Goal: Task Accomplishment & Management: Complete application form

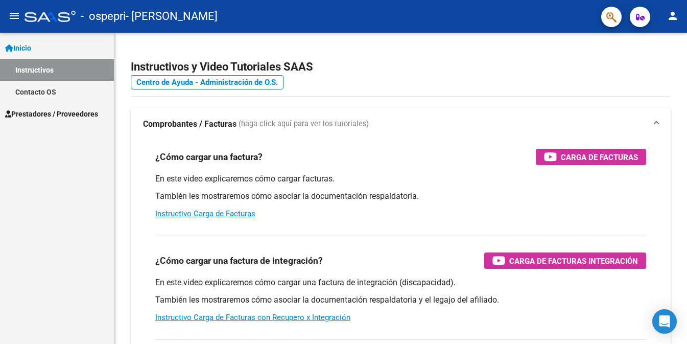
click at [70, 113] on span "Prestadores / Proveedores" at bounding box center [51, 113] width 93 height 11
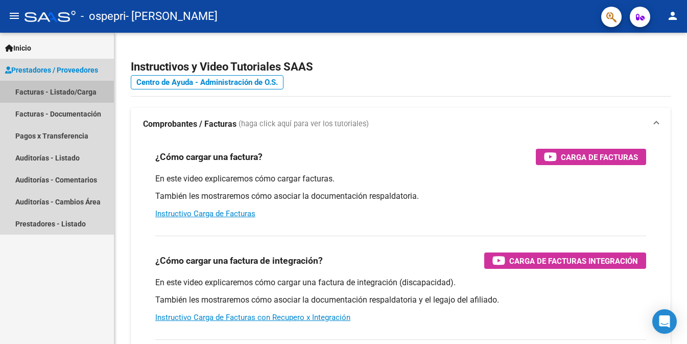
click at [53, 91] on link "Facturas - Listado/Carga" at bounding box center [57, 92] width 114 height 22
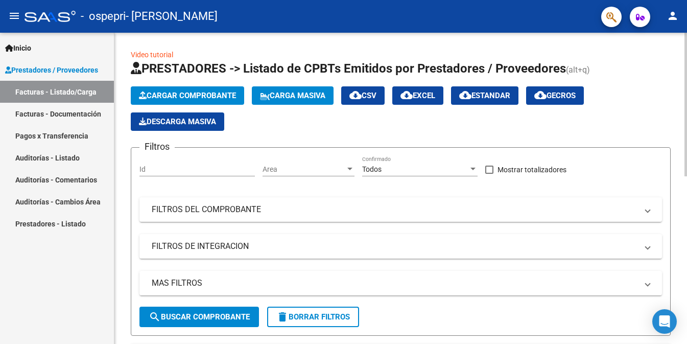
click at [177, 171] on input "Id" at bounding box center [196, 169] width 115 height 9
click at [347, 168] on div at bounding box center [349, 169] width 5 height 3
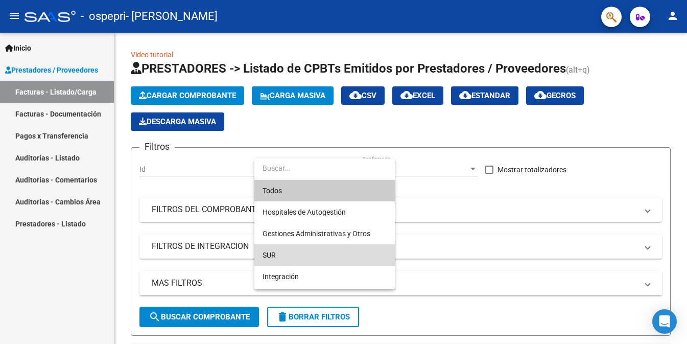
click at [277, 253] on span "SUR" at bounding box center [325, 254] width 124 height 21
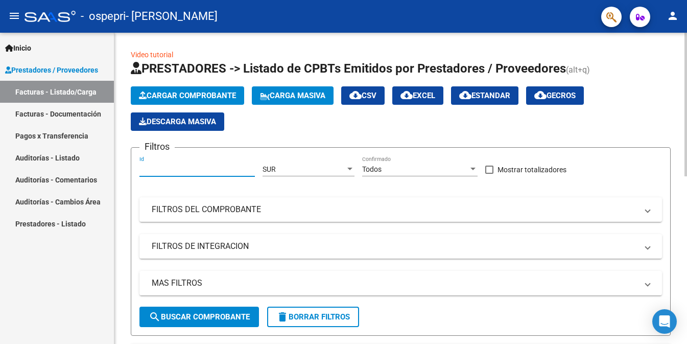
click at [225, 168] on input "Id" at bounding box center [196, 169] width 115 height 9
click at [473, 170] on div at bounding box center [472, 169] width 5 height 3
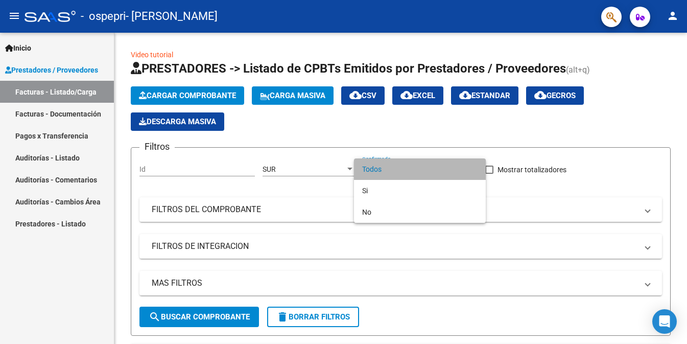
click at [473, 168] on span "Todos" at bounding box center [419, 168] width 115 height 21
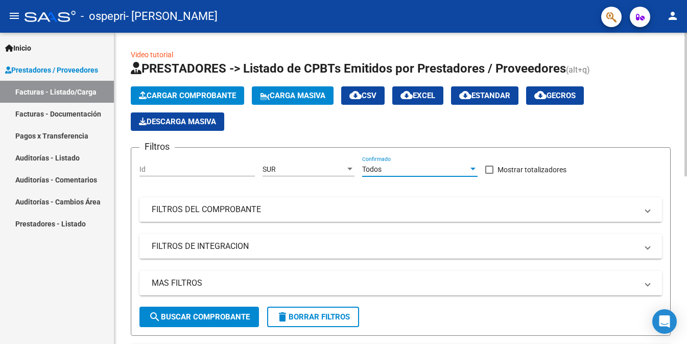
click at [356, 206] on mat-panel-title "FILTROS DEL COMPROBANTE" at bounding box center [395, 209] width 486 height 11
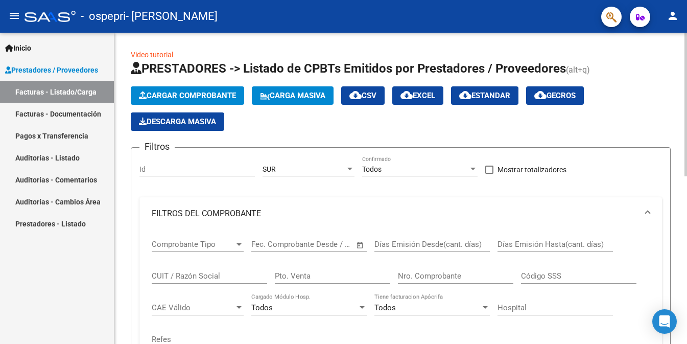
click at [169, 162] on div "Id" at bounding box center [196, 166] width 115 height 20
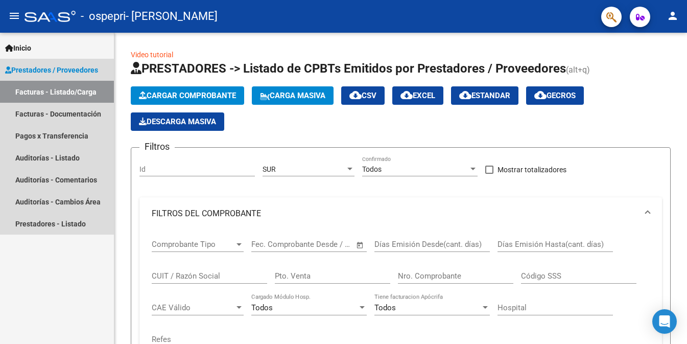
click at [35, 69] on span "Prestadores / Proveedores" at bounding box center [51, 69] width 93 height 11
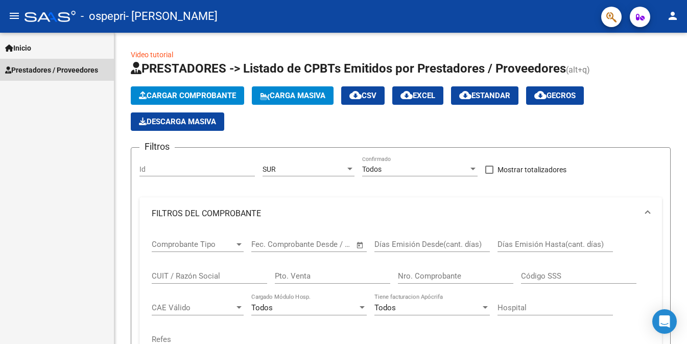
click at [22, 47] on span "Inicio" at bounding box center [18, 47] width 26 height 11
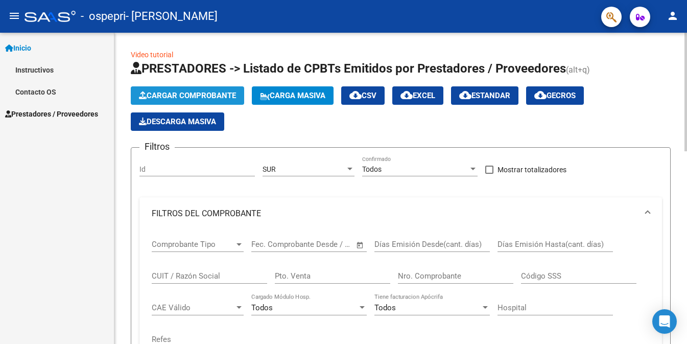
click at [200, 93] on span "Cargar Comprobante" at bounding box center [187, 95] width 97 height 9
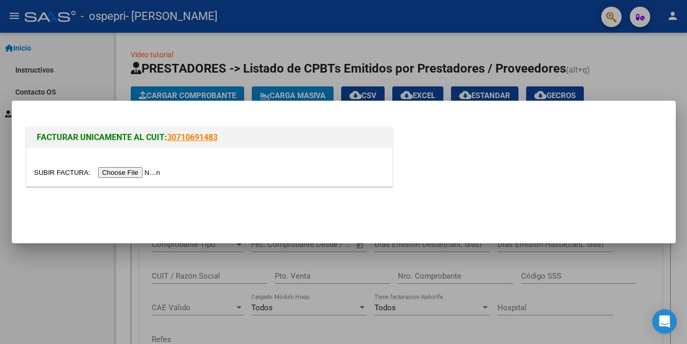
click at [143, 171] on input "file" at bounding box center [98, 172] width 129 height 11
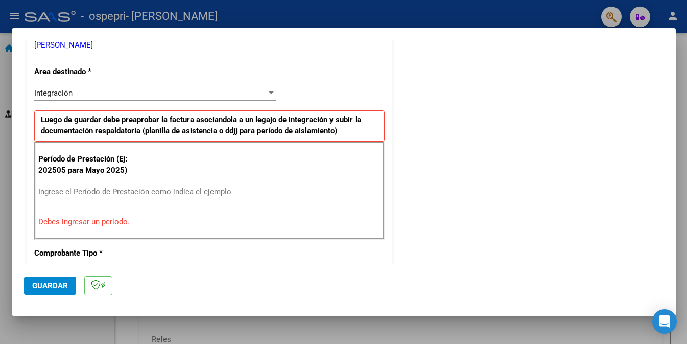
scroll to position [262, 0]
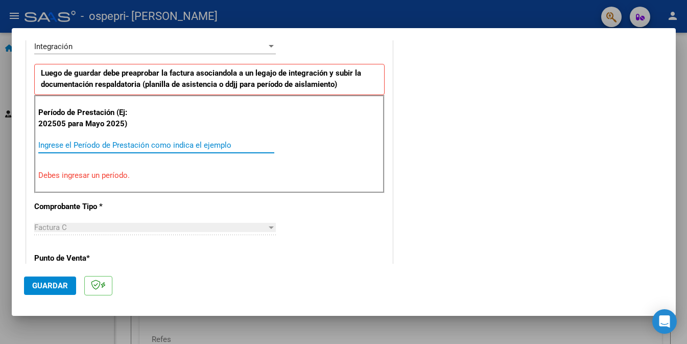
click at [132, 143] on input "Ingrese el Período de Prestación como indica el ejemplo" at bounding box center [156, 144] width 236 height 9
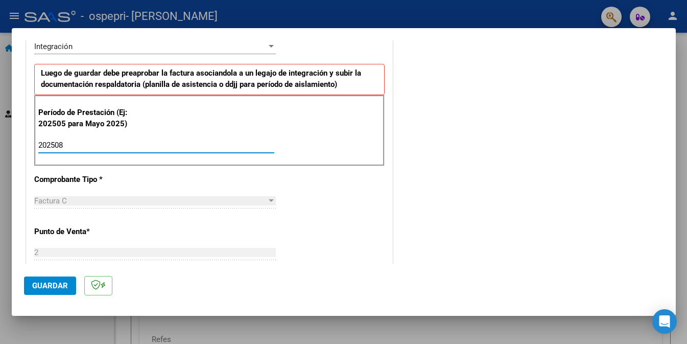
type input "202508"
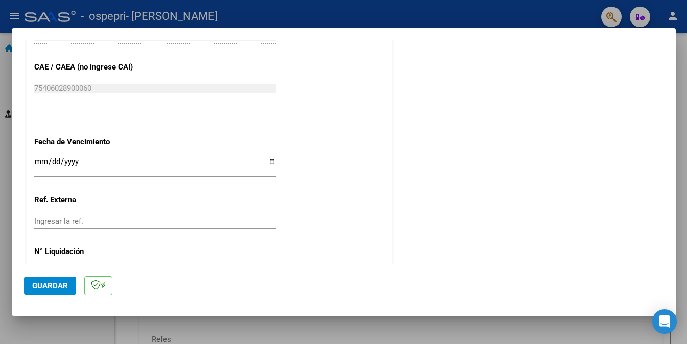
scroll to position [650, 0]
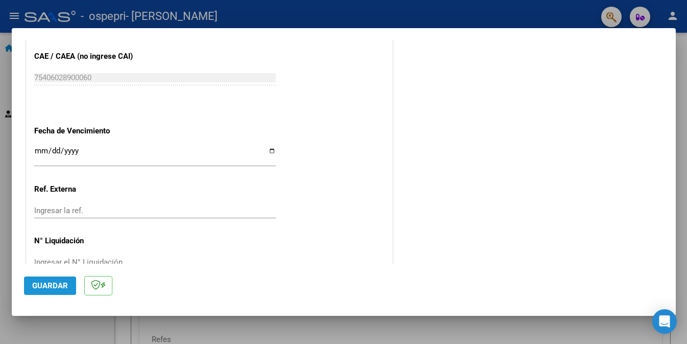
click at [45, 287] on span "Guardar" at bounding box center [50, 285] width 36 height 9
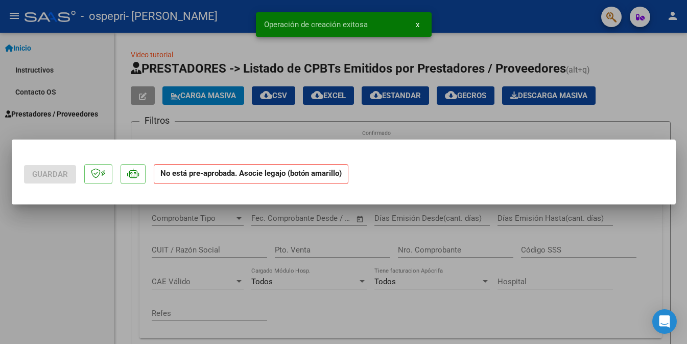
scroll to position [0, 0]
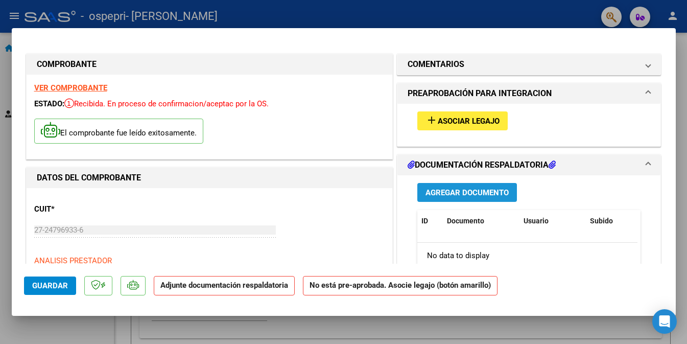
click at [450, 198] on button "Agregar Documento" at bounding box center [467, 192] width 100 height 19
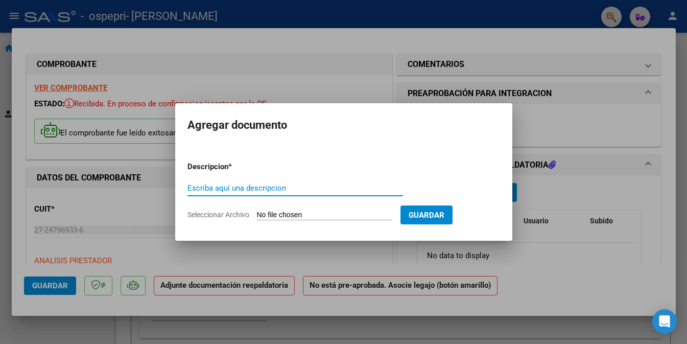
click at [313, 192] on input "Escriba aquí una descripcion" at bounding box center [295, 187] width 216 height 9
type input "planilla de asistencia"
click at [262, 211] on input "Seleccionar Archivo" at bounding box center [324, 215] width 135 height 10
type input "C:\fakepath\CamScanner [DATE] 19.57.pdf"
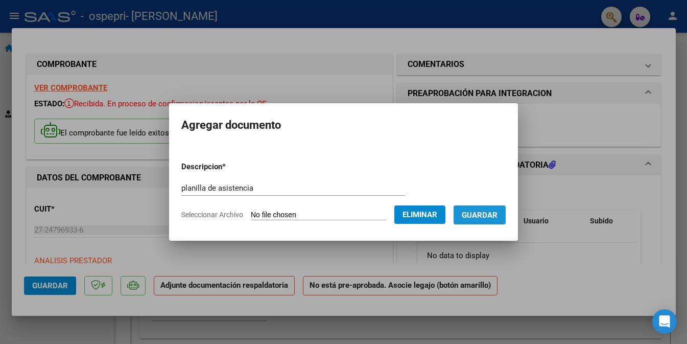
click at [488, 212] on span "Guardar" at bounding box center [480, 214] width 36 height 9
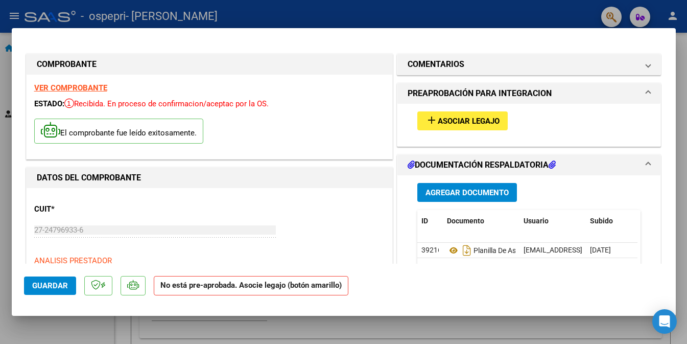
drag, startPoint x: 666, startPoint y: 100, endPoint x: 670, endPoint y: 120, distance: 20.8
click at [670, 120] on mat-dialog-content "COMPROBANTE VER COMPROBANTE ESTADO: Recibida. En proceso de confirmacion/acepta…" at bounding box center [344, 151] width 664 height 223
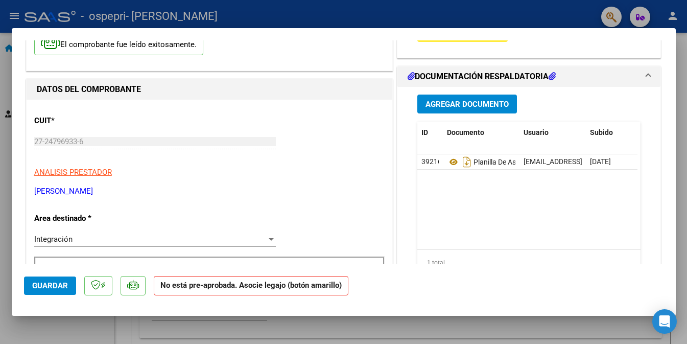
scroll to position [38, 0]
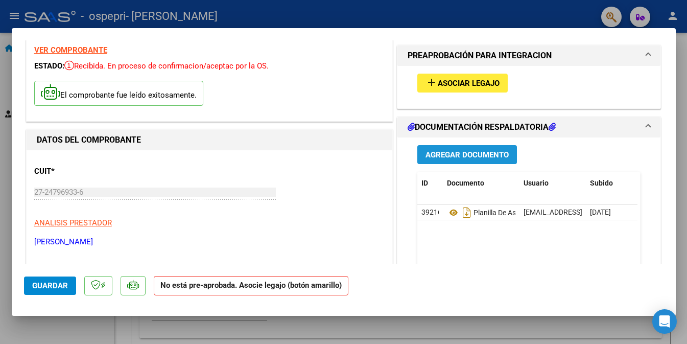
click at [492, 154] on span "Agregar Documento" at bounding box center [467, 154] width 83 height 9
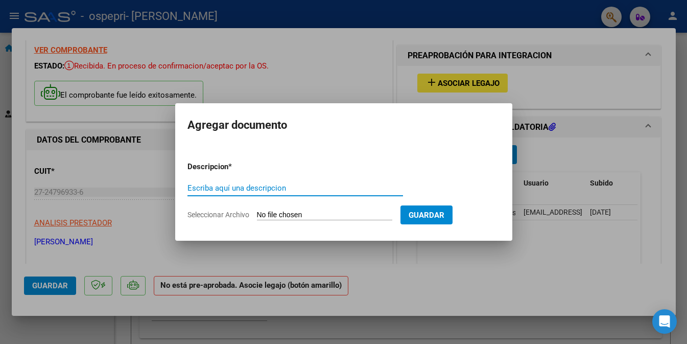
click at [249, 185] on input "Escriba aquí una descripcion" at bounding box center [295, 187] width 216 height 9
type input "cierre"
click at [284, 213] on input "Seleccionar Archivo" at bounding box center [324, 215] width 135 height 10
type input "C:\fakepath\apfmimpresionpreliq (3).pdf"
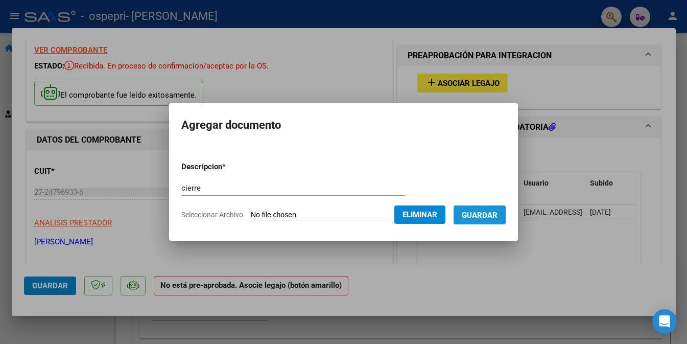
click at [494, 214] on span "Guardar" at bounding box center [480, 214] width 36 height 9
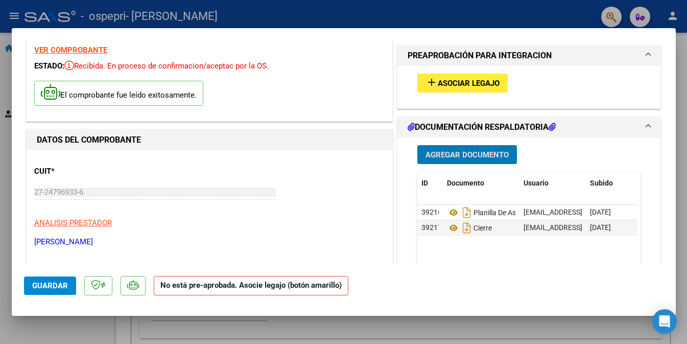
click at [64, 282] on span "Guardar" at bounding box center [50, 285] width 36 height 9
click at [54, 281] on span "Guardar" at bounding box center [50, 285] width 36 height 9
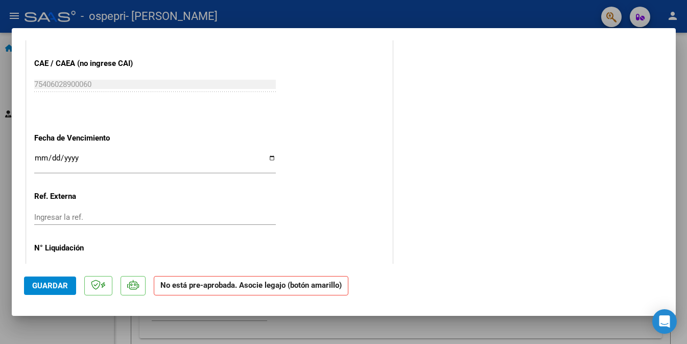
scroll to position [664, 0]
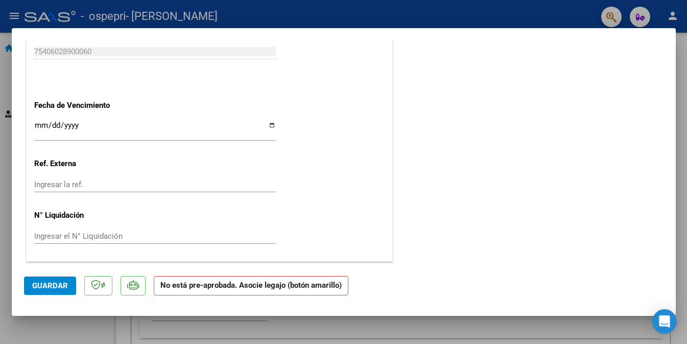
click at [48, 285] on span "Guardar" at bounding box center [50, 285] width 36 height 9
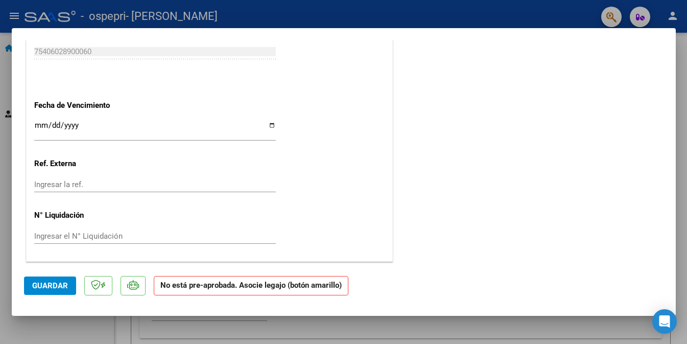
click at [471, 18] on div at bounding box center [343, 172] width 687 height 344
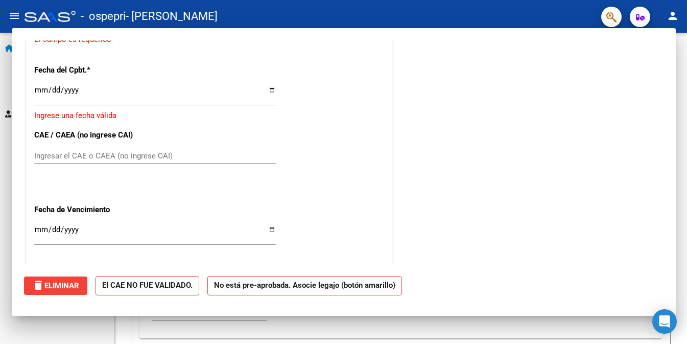
scroll to position [0, 0]
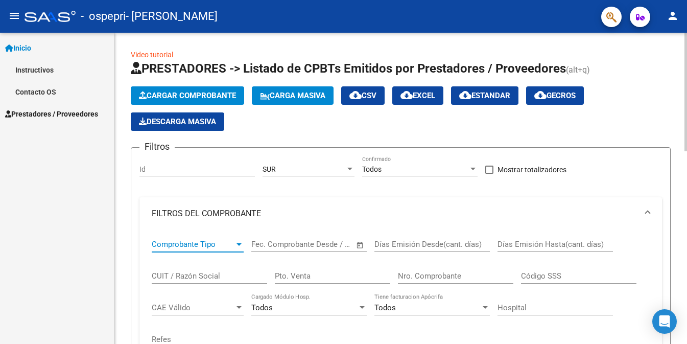
click at [238, 244] on div at bounding box center [239, 244] width 5 height 3
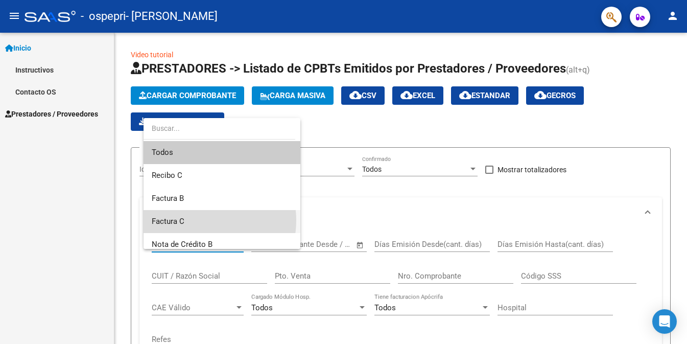
click at [200, 220] on span "Factura C" at bounding box center [222, 221] width 140 height 23
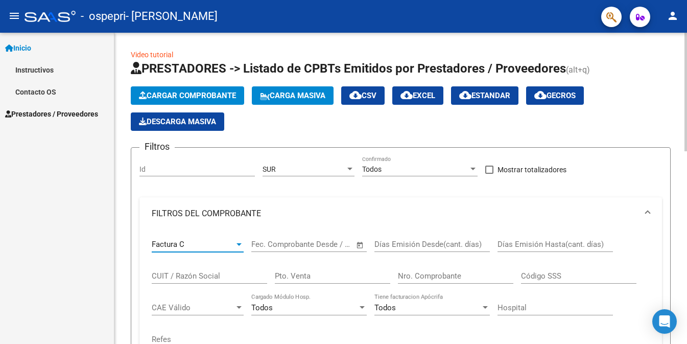
click at [347, 249] on div "Fecha inicio – Fecha fin Fec. Comprobante Desde / Hasta" at bounding box center [302, 241] width 103 height 22
click at [359, 245] on span "Open calendar" at bounding box center [360, 245] width 25 height 25
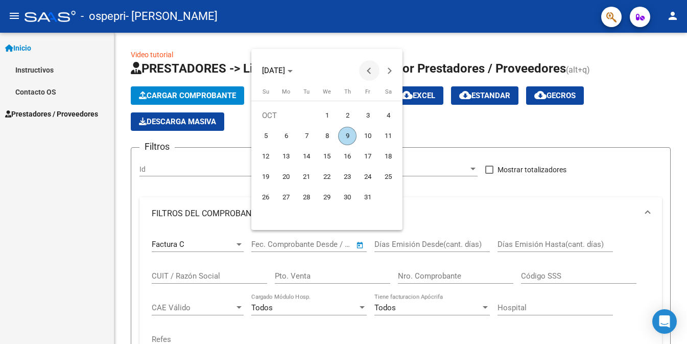
click at [370, 73] on button "Previous month" at bounding box center [369, 70] width 20 height 20
click at [284, 135] on span "1" at bounding box center [286, 136] width 18 height 18
type input "[DATE]"
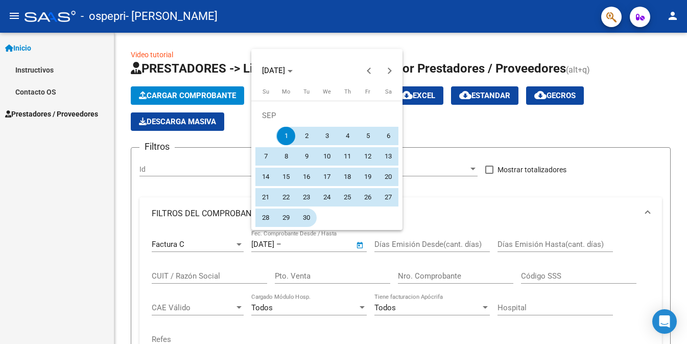
click at [304, 217] on span "30" at bounding box center [306, 217] width 18 height 18
type input "[DATE]"
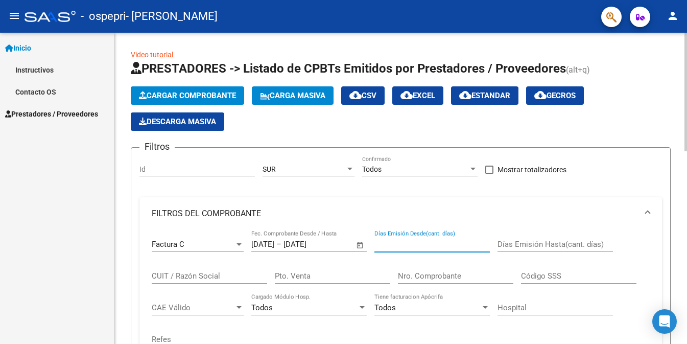
click at [408, 242] on input "Días Emisión Desde(cant. días)" at bounding box center [431, 244] width 115 height 9
type input "0"
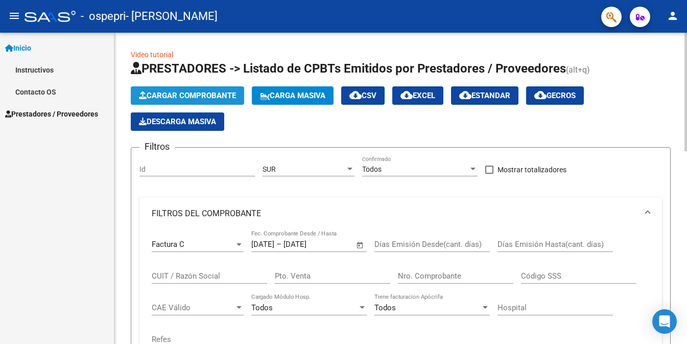
click at [193, 91] on span "Cargar Comprobante" at bounding box center [187, 95] width 97 height 9
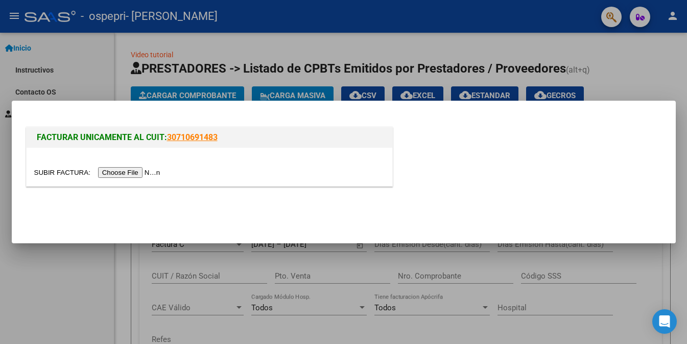
click at [128, 172] on input "file" at bounding box center [98, 172] width 129 height 11
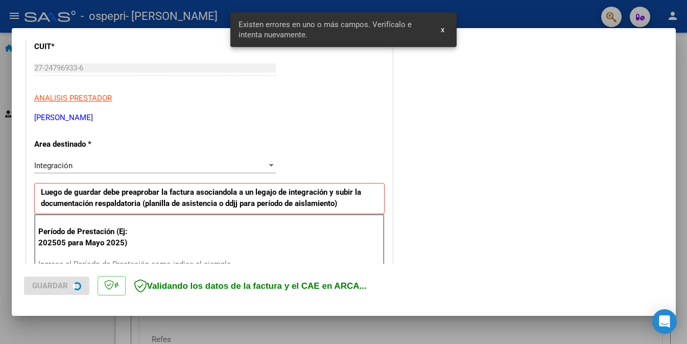
scroll to position [244, 0]
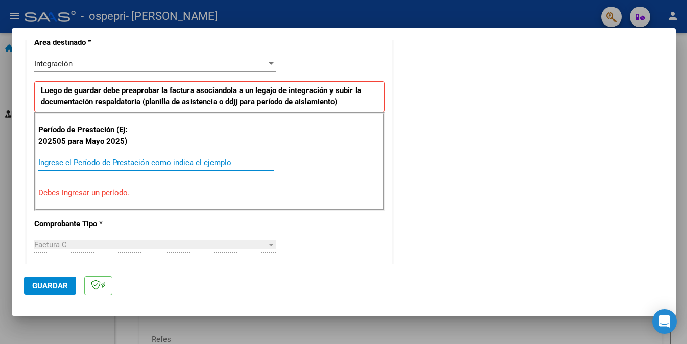
click at [114, 161] on input "Ingrese el Período de Prestación como indica el ejemplo" at bounding box center [156, 162] width 236 height 9
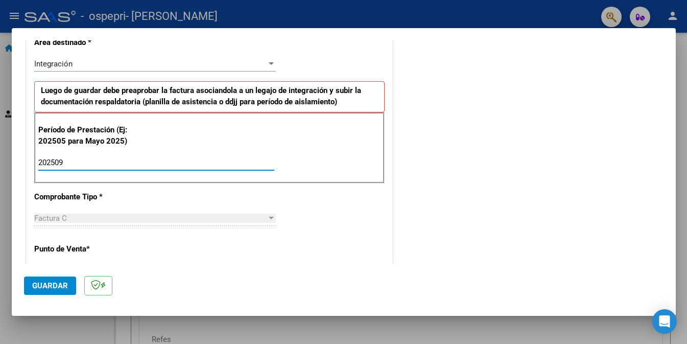
type input "202509"
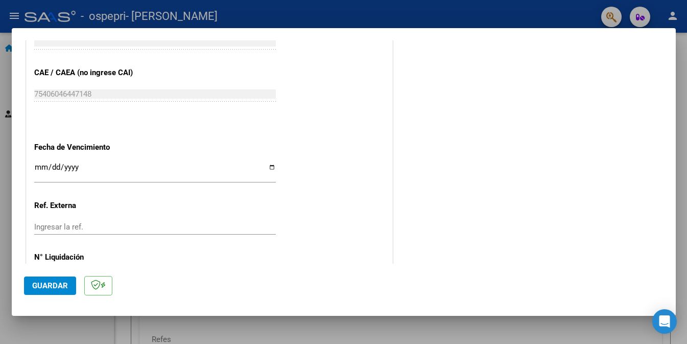
scroll to position [676, 0]
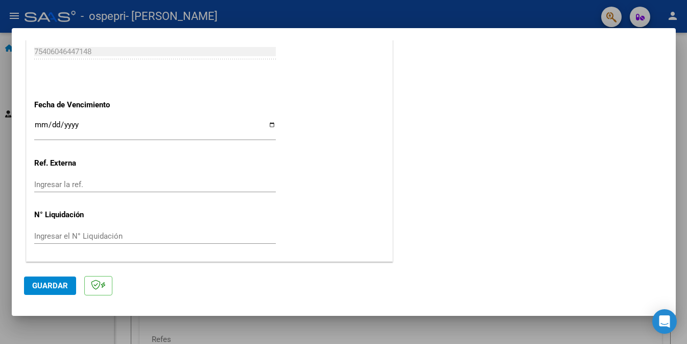
click at [53, 283] on span "Guardar" at bounding box center [50, 285] width 36 height 9
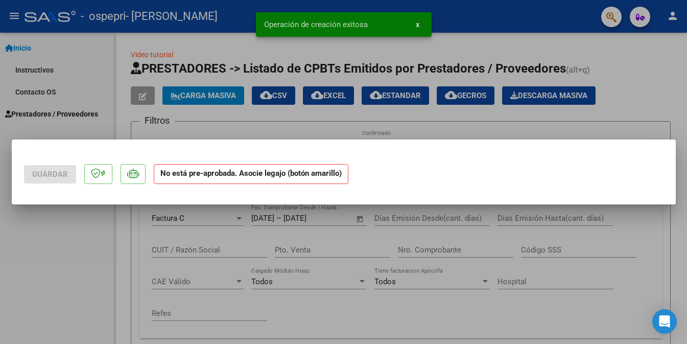
scroll to position [0, 0]
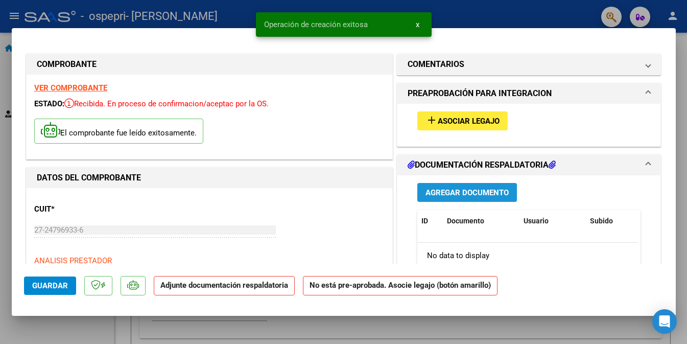
click at [460, 191] on span "Agregar Documento" at bounding box center [467, 192] width 83 height 9
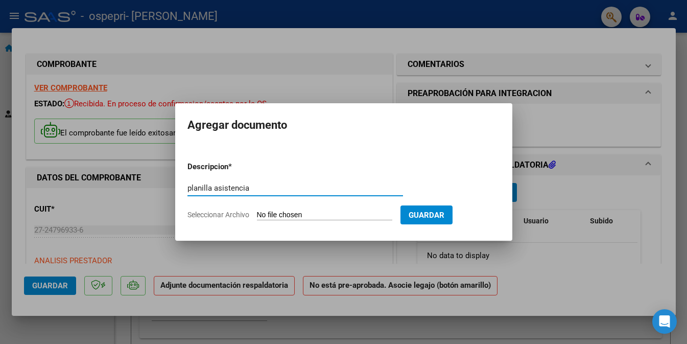
type input "planilla asistencia"
click at [327, 215] on input "Seleccionar Archivo" at bounding box center [324, 215] width 135 height 10
type input "C:\fakepath\CamScanner [DATE] 19.58 (1).pdf"
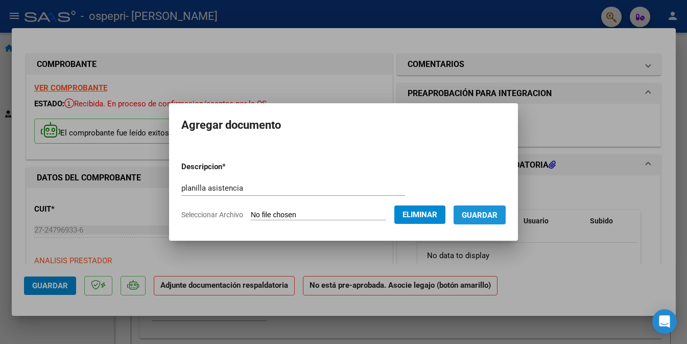
click at [485, 212] on span "Guardar" at bounding box center [480, 214] width 36 height 9
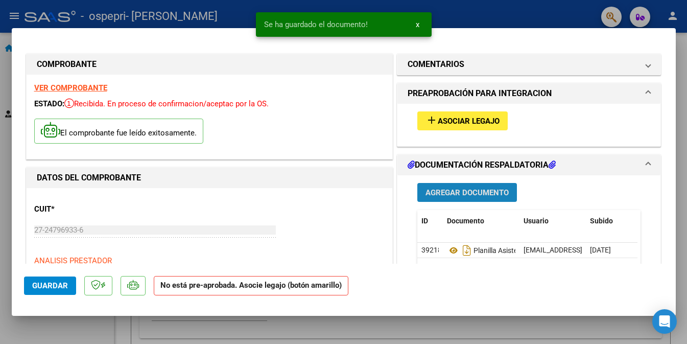
click at [458, 187] on span "Agregar Documento" at bounding box center [467, 191] width 83 height 9
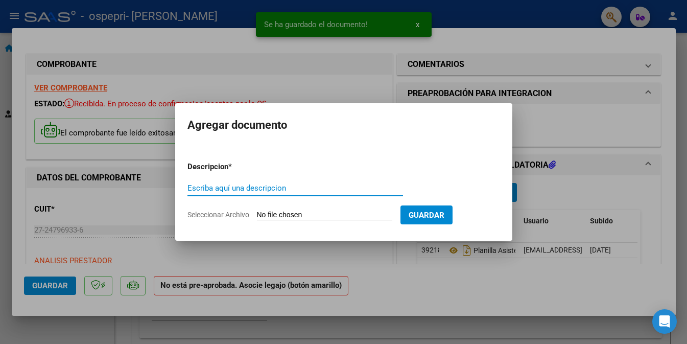
click at [255, 188] on input "Escriba aquí una descripcion" at bounding box center [295, 187] width 216 height 9
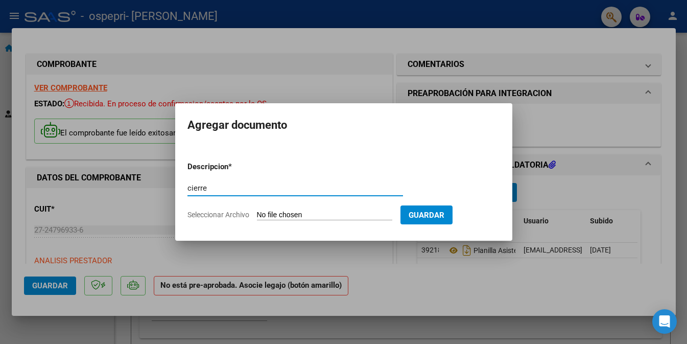
type input "cierre"
click at [312, 212] on input "Seleccionar Archivo" at bounding box center [324, 215] width 135 height 10
type input "C:\fakepath\apfmimpresionpreliq (3).pdf"
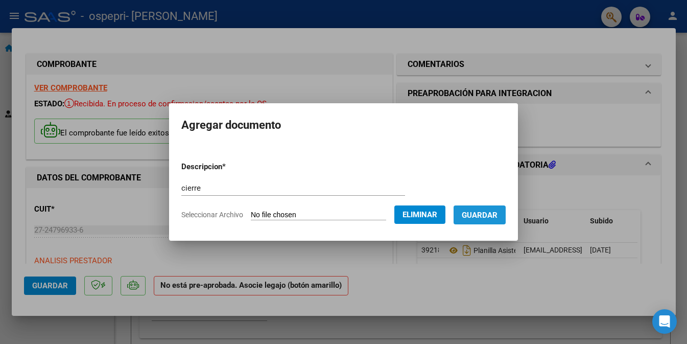
click at [482, 212] on span "Guardar" at bounding box center [480, 214] width 36 height 9
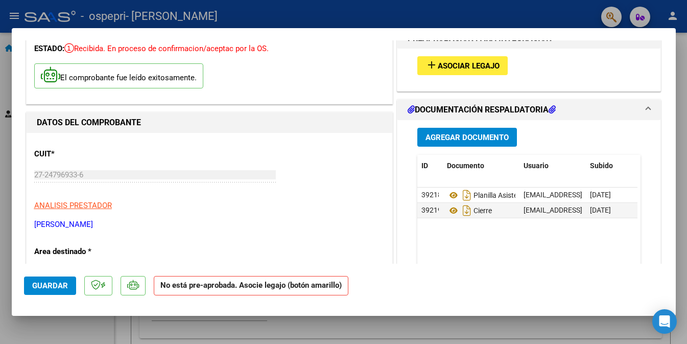
scroll to position [61, 0]
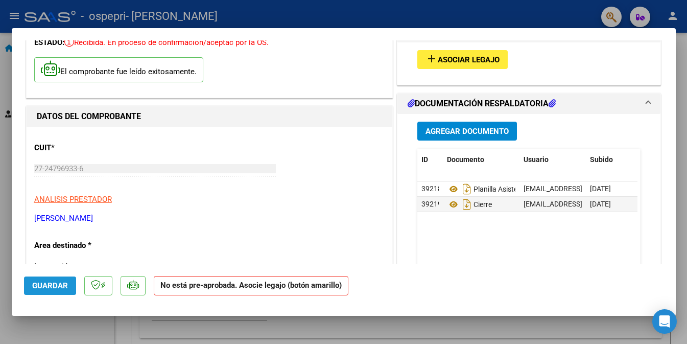
click at [51, 287] on span "Guardar" at bounding box center [50, 285] width 36 height 9
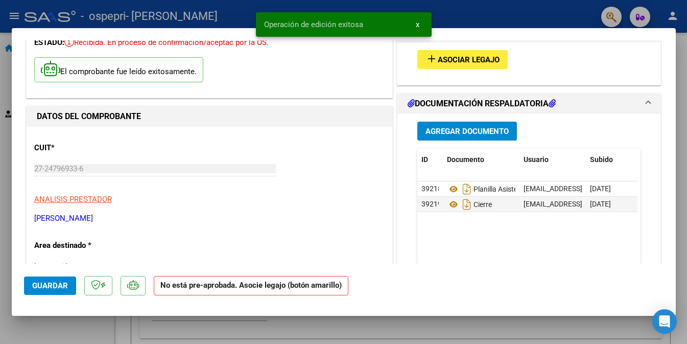
click at [526, 8] on div at bounding box center [343, 172] width 687 height 344
